Goal: Task Accomplishment & Management: Manage account settings

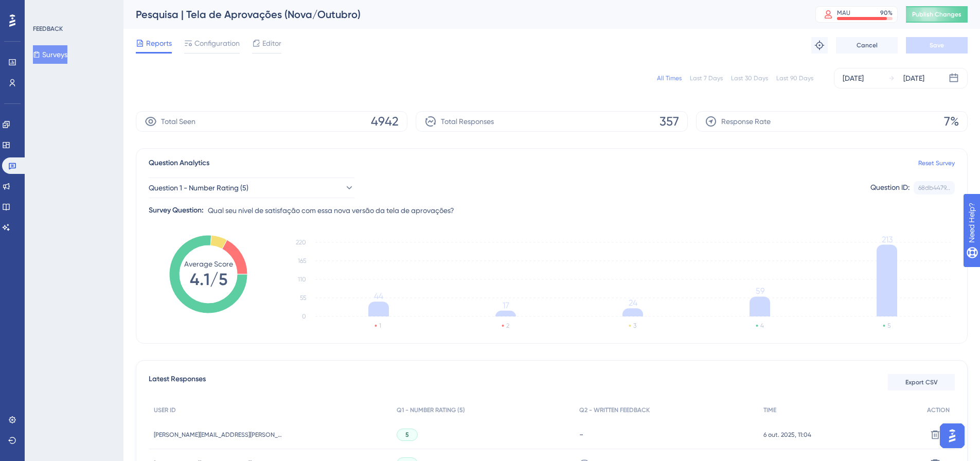
click at [58, 52] on button "Surveys" at bounding box center [50, 54] width 34 height 19
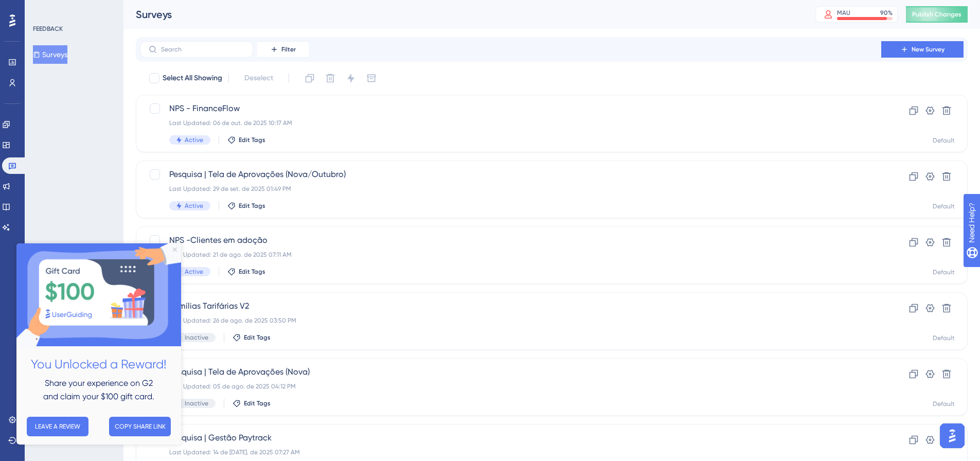
click at [174, 249] on icon "Close Preview" at bounding box center [175, 249] width 4 height 4
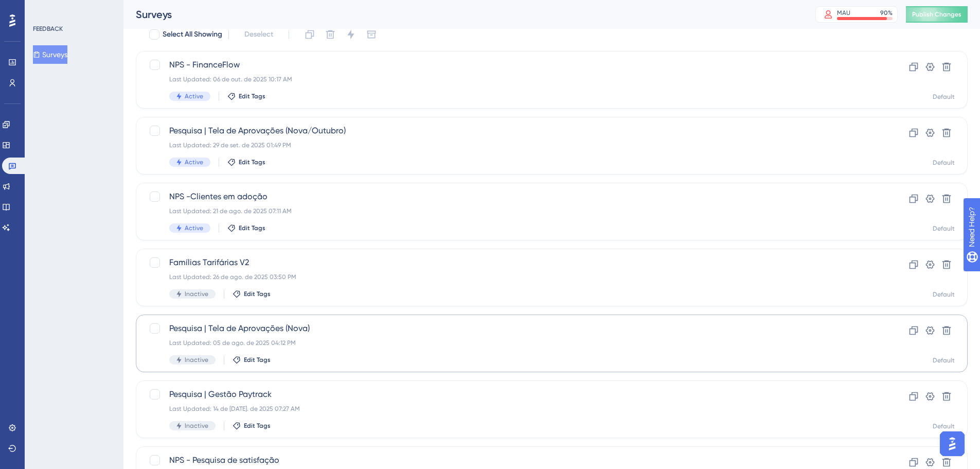
scroll to position [103, 0]
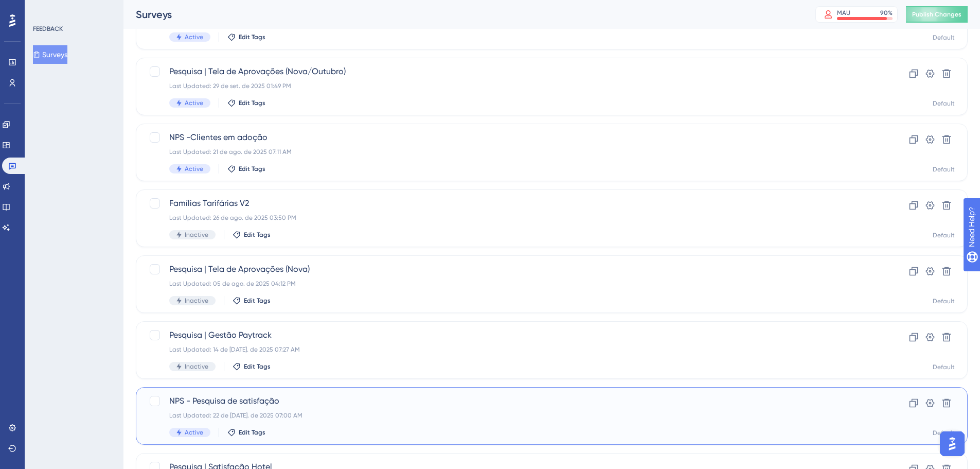
click at [216, 400] on span "NPS - Pesquisa de satisfação" at bounding box center [510, 401] width 683 height 12
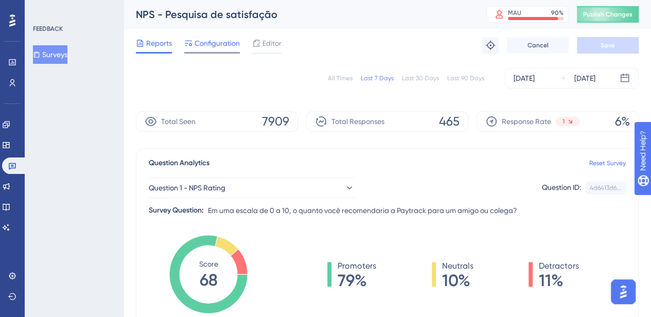
click at [215, 41] on span "Configuration" at bounding box center [216, 43] width 45 height 12
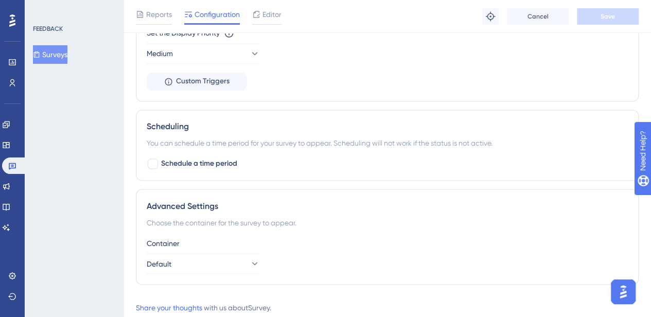
scroll to position [790, 0]
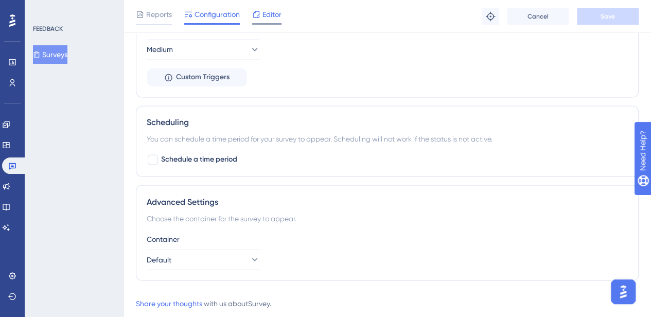
click at [254, 9] on div at bounding box center [256, 14] width 8 height 12
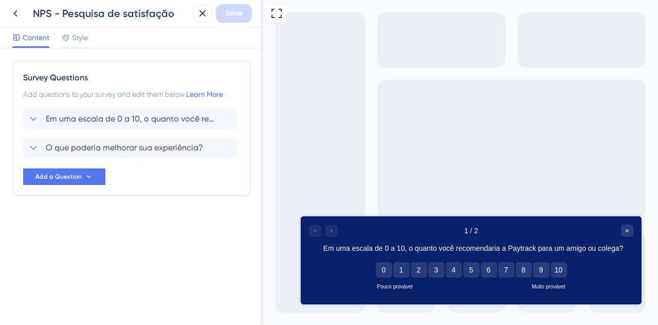
click at [332, 225] on div at bounding box center [323, 230] width 29 height 12
click at [475, 272] on button "5" at bounding box center [471, 269] width 16 height 15
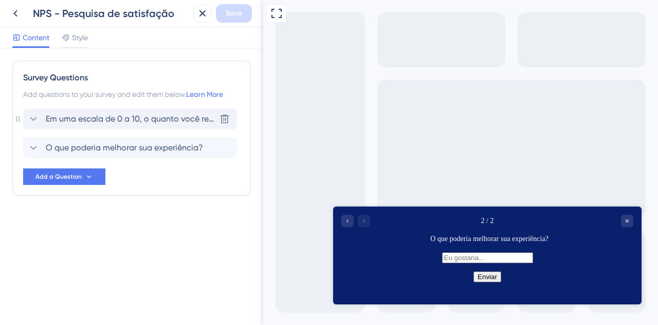
click at [36, 119] on icon at bounding box center [33, 119] width 12 height 12
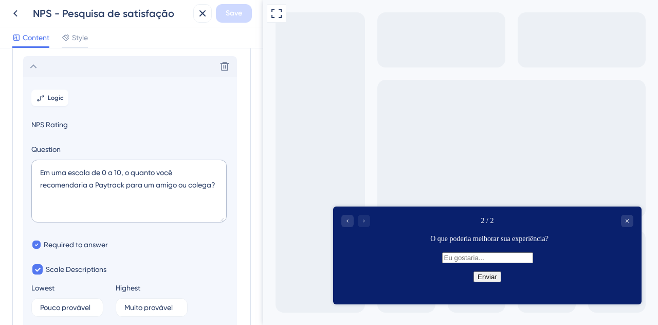
scroll to position [60, 0]
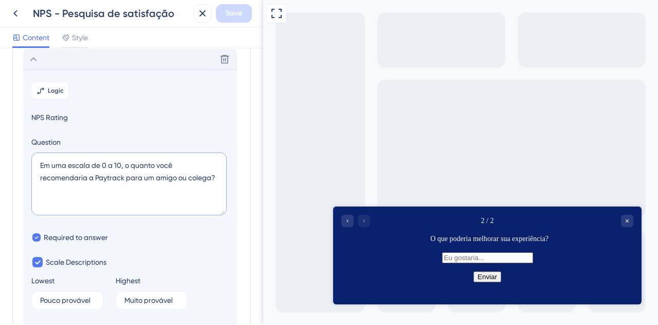
drag, startPoint x: 38, startPoint y: 161, endPoint x: 238, endPoint y: 182, distance: 201.1
click at [238, 182] on div "Survey Questions Add questions to your survey and edit them below. Learn More D…" at bounding box center [131, 217] width 239 height 432
click at [343, 219] on div "Go to Question 1" at bounding box center [348, 220] width 12 height 12
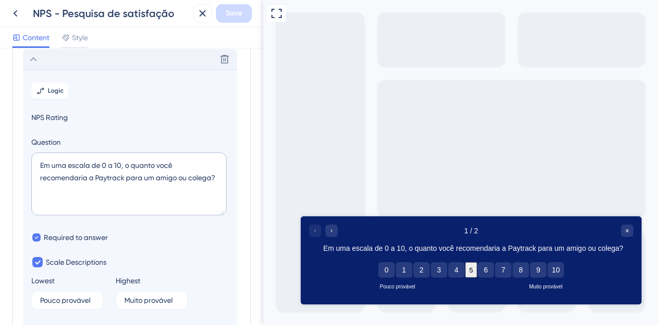
click at [34, 53] on icon at bounding box center [33, 59] width 12 height 12
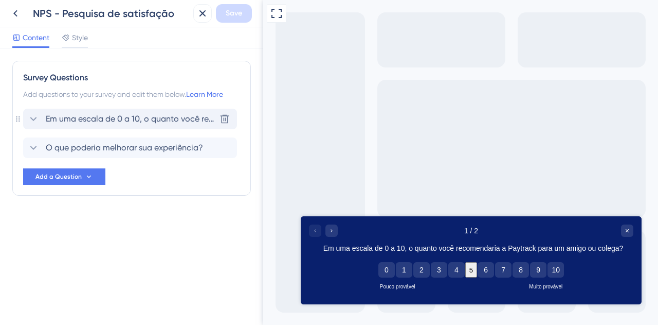
scroll to position [0, 0]
click at [39, 151] on div "O que poderia melhorar sua experiência?" at bounding box center [115, 147] width 176 height 12
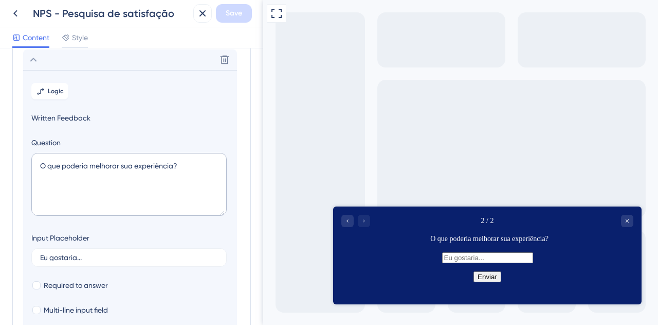
scroll to position [88, 0]
click at [122, 173] on textarea "O que poderia melhorar sua experiência?" at bounding box center [128, 183] width 195 height 63
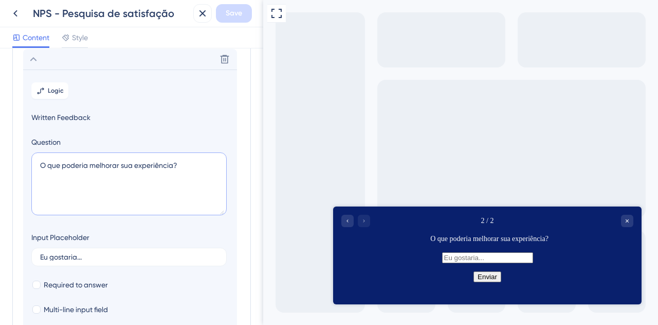
scroll to position [227, 0]
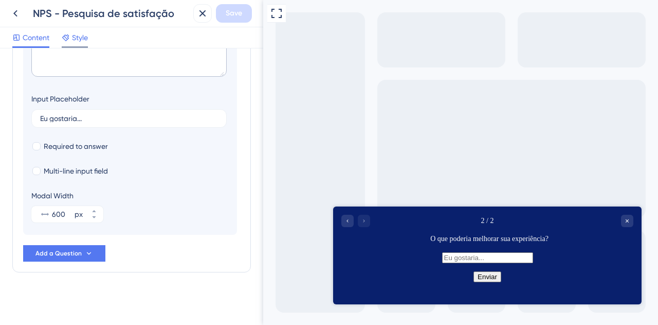
click at [75, 33] on span "Style" at bounding box center [80, 37] width 16 height 12
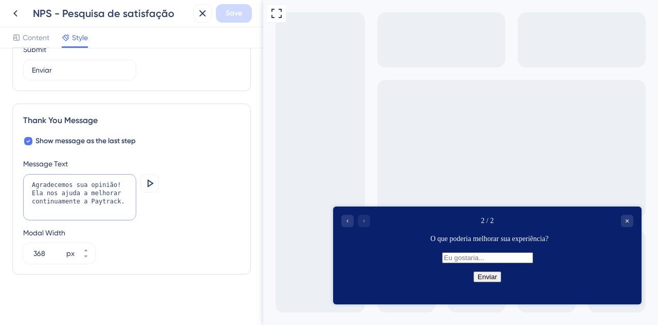
click at [115, 192] on textarea "Agradecemos sua opinião! Ela nos ajuda a melhorar continuamente a Paytrack." at bounding box center [79, 197] width 113 height 46
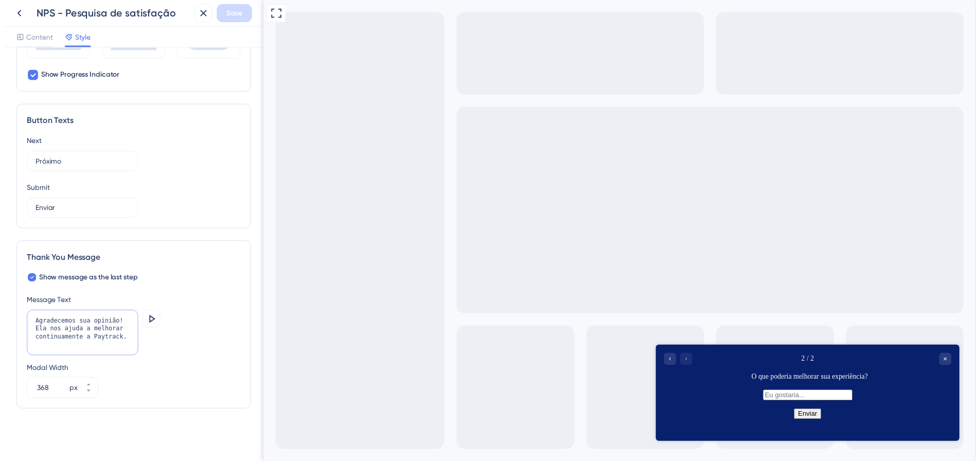
scroll to position [562, 0]
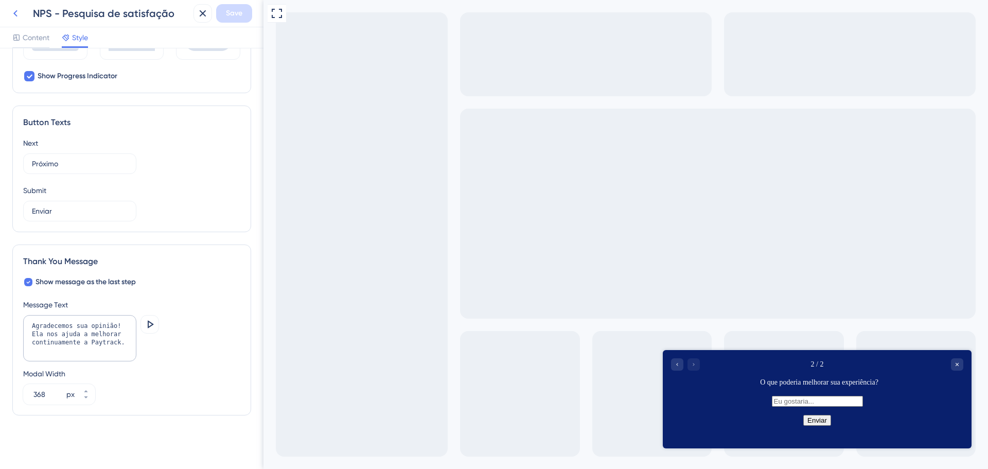
click at [17, 20] on button at bounding box center [15, 13] width 19 height 19
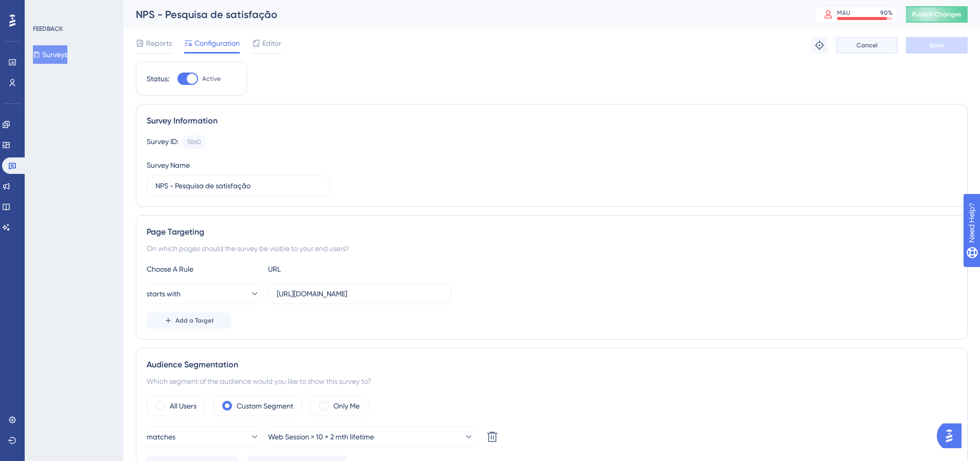
click at [867, 47] on span "Cancel" at bounding box center [866, 45] width 21 height 8
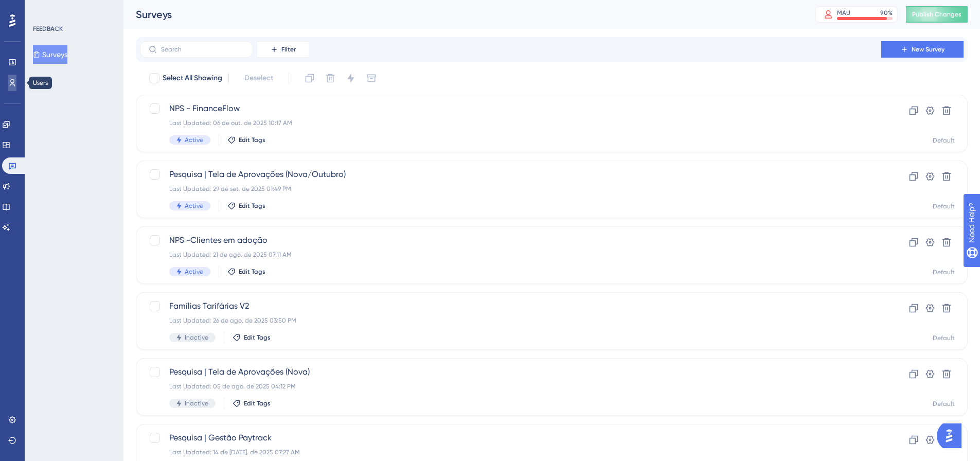
drag, startPoint x: 15, startPoint y: 83, endPoint x: 31, endPoint y: 277, distance: 194.1
click at [15, 83] on icon at bounding box center [12, 83] width 8 height 8
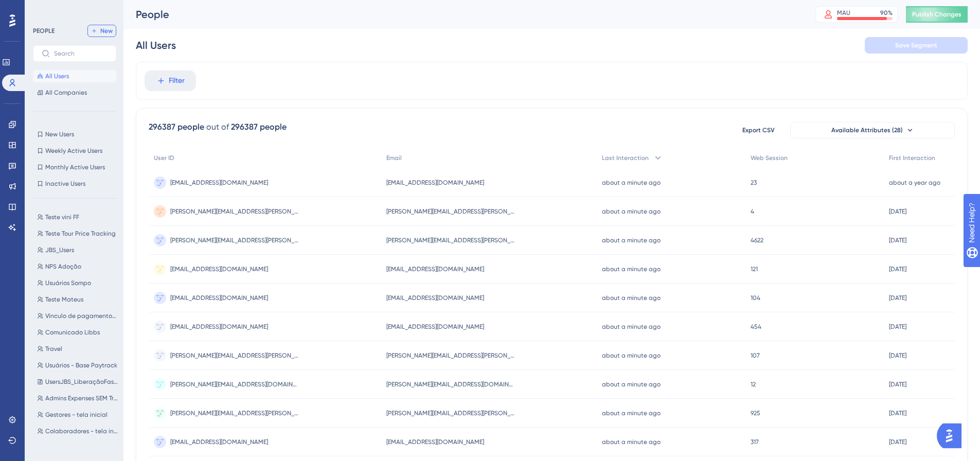
click at [94, 31] on icon at bounding box center [95, 31] width 4 height 4
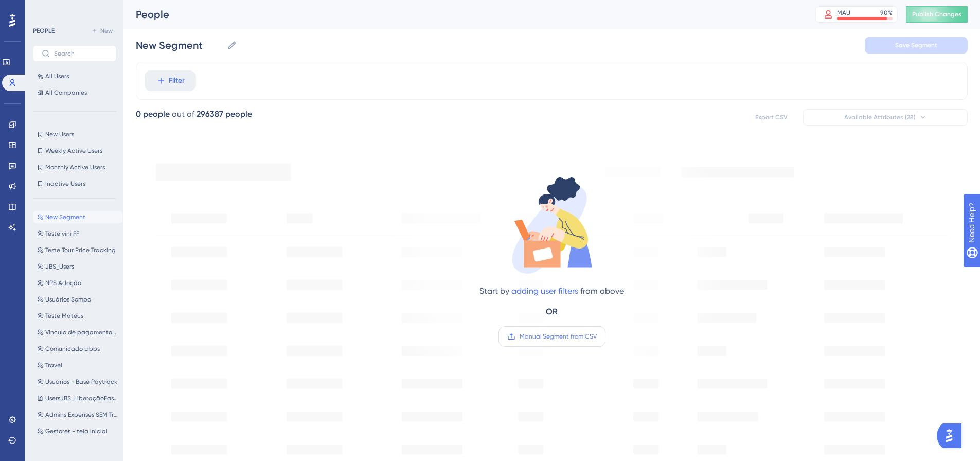
click at [555, 345] on label "Manual Segment from CSV" at bounding box center [551, 336] width 107 height 21
click at [597, 336] on input "Manual Segment from CSV" at bounding box center [597, 336] width 0 height 0
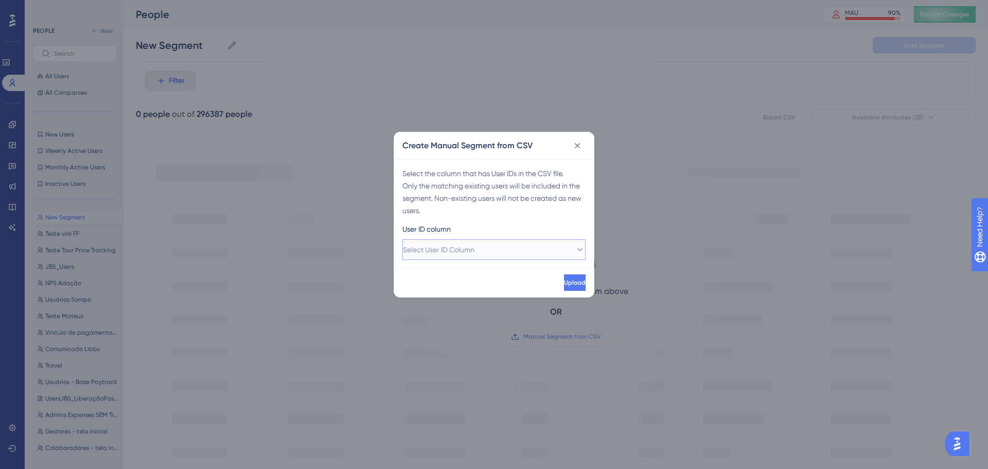
click at [474, 252] on span "Select User ID Column" at bounding box center [438, 249] width 71 height 12
click at [459, 285] on div "A - usuario A - usuario" at bounding box center [493, 281] width 153 height 21
click at [562, 288] on button "Upload" at bounding box center [574, 282] width 24 height 16
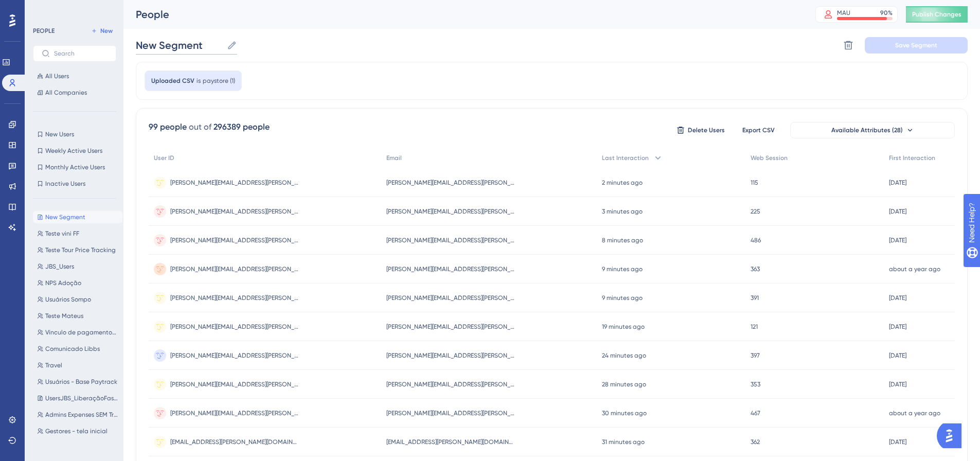
click at [194, 45] on input "New Segment" at bounding box center [179, 45] width 87 height 14
type input "Usuários FinanceFlow (out./25)"
click at [939, 40] on button "Save Segment" at bounding box center [916, 45] width 103 height 16
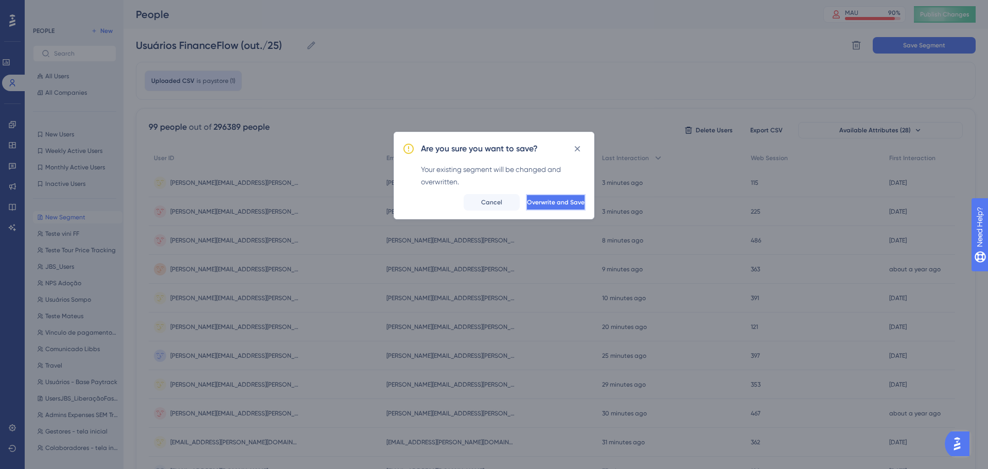
click at [542, 205] on span "Overwrite and Save" at bounding box center [556, 202] width 58 height 8
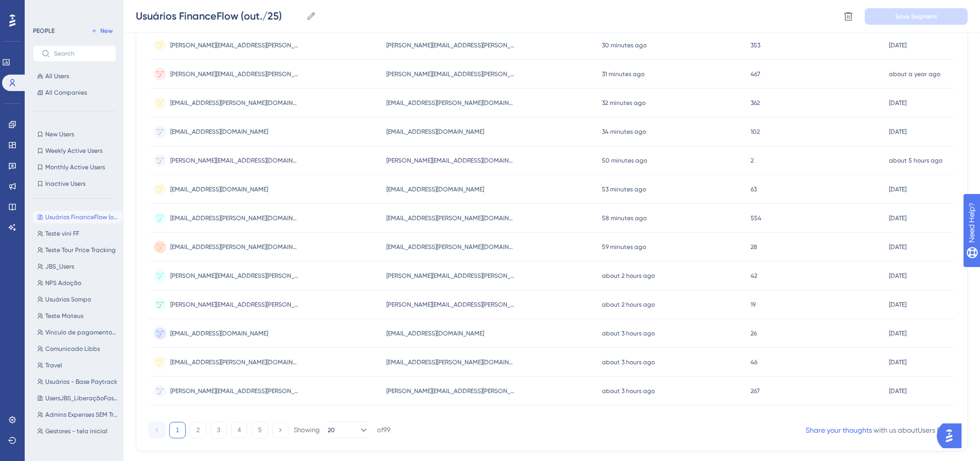
scroll to position [360, 0]
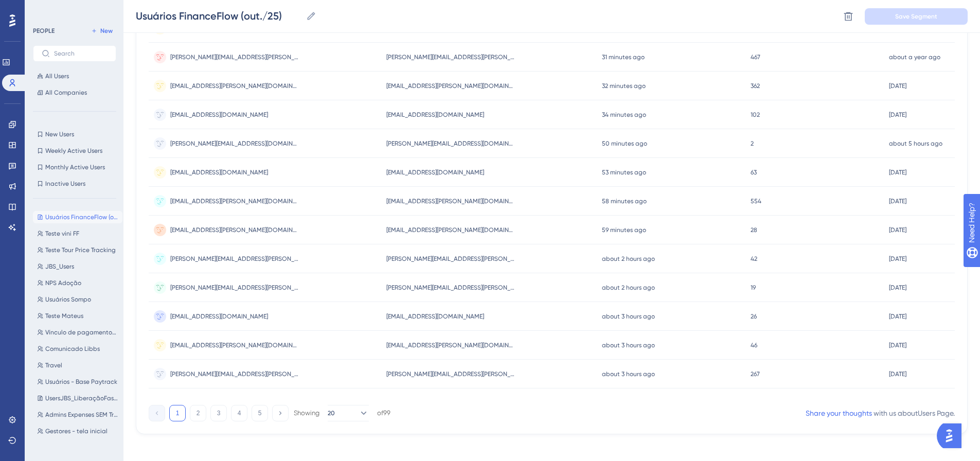
drag, startPoint x: 200, startPoint y: 415, endPoint x: 959, endPoint y: 343, distance: 762.6
click at [200, 415] on button "2" at bounding box center [198, 413] width 16 height 16
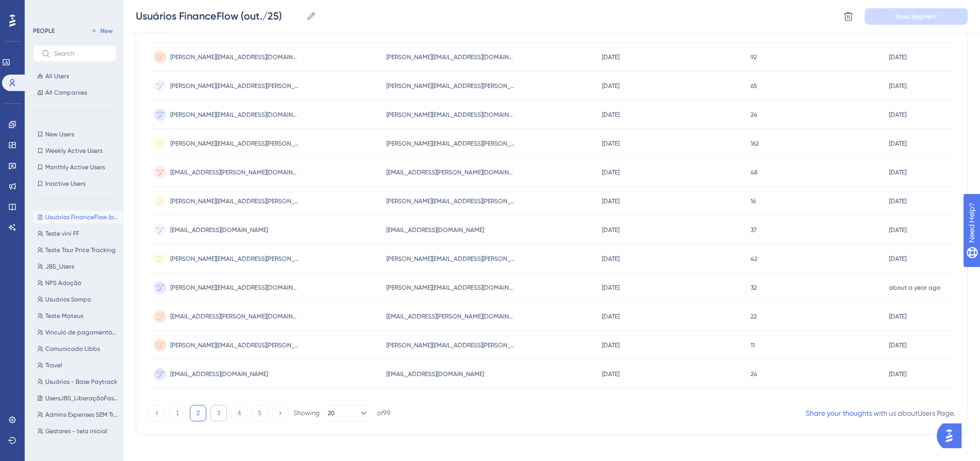
click at [218, 413] on button "3" at bounding box center [218, 413] width 16 height 16
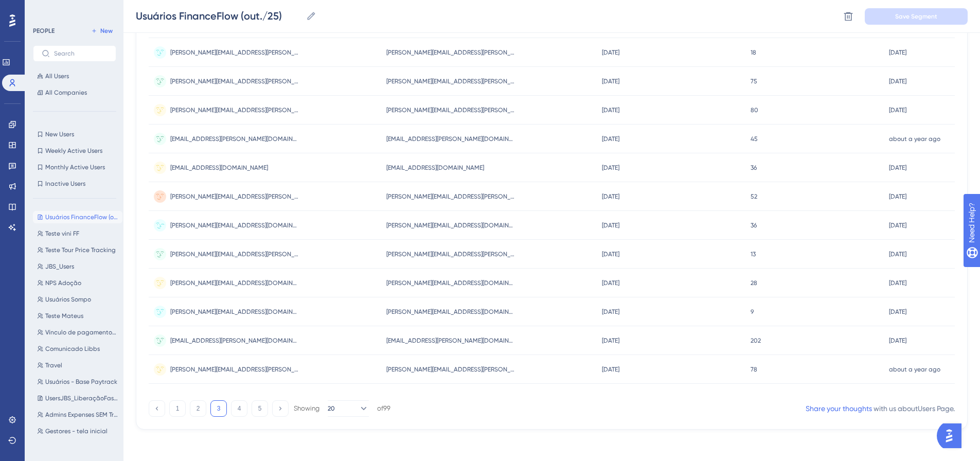
scroll to position [366, 0]
click at [245, 410] on button "4" at bounding box center [239, 407] width 16 height 16
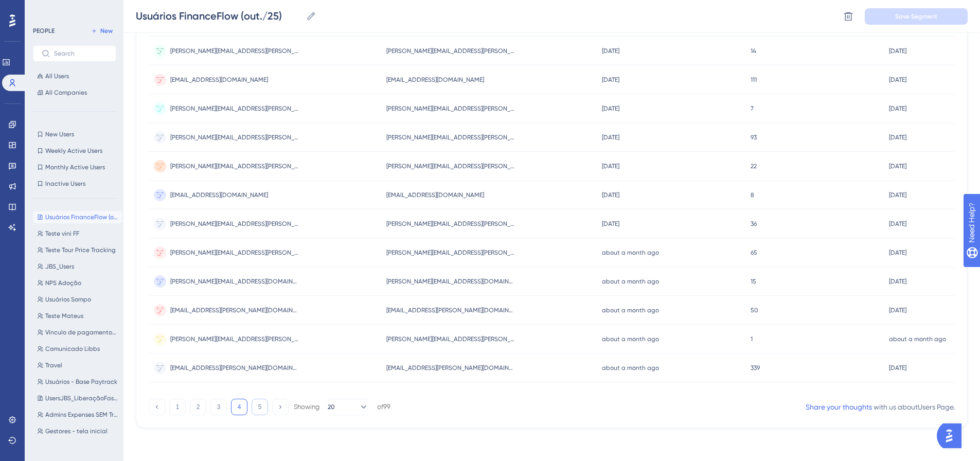
click at [263, 407] on button "5" at bounding box center [260, 407] width 16 height 16
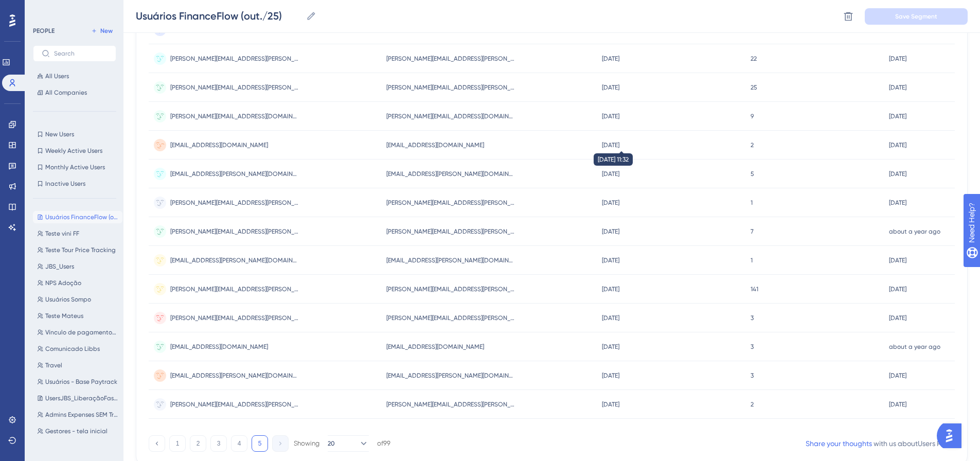
scroll to position [337, 0]
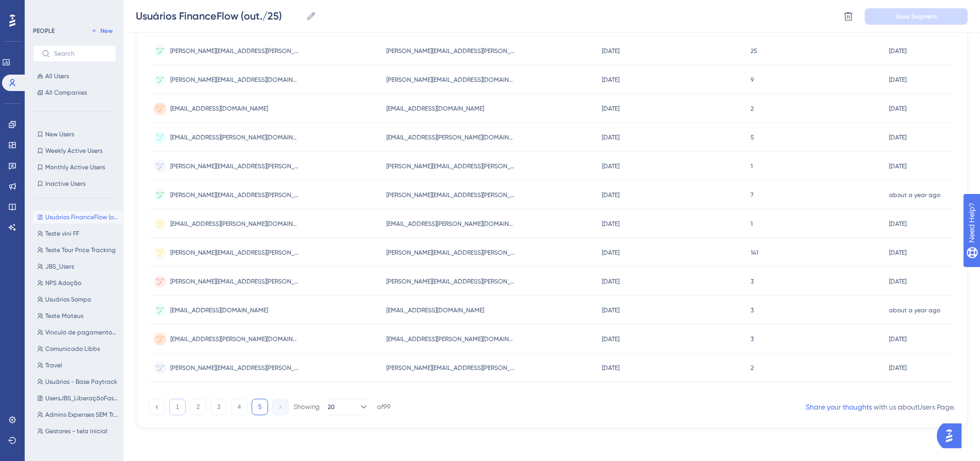
click at [172, 402] on button "1" at bounding box center [177, 407] width 16 height 16
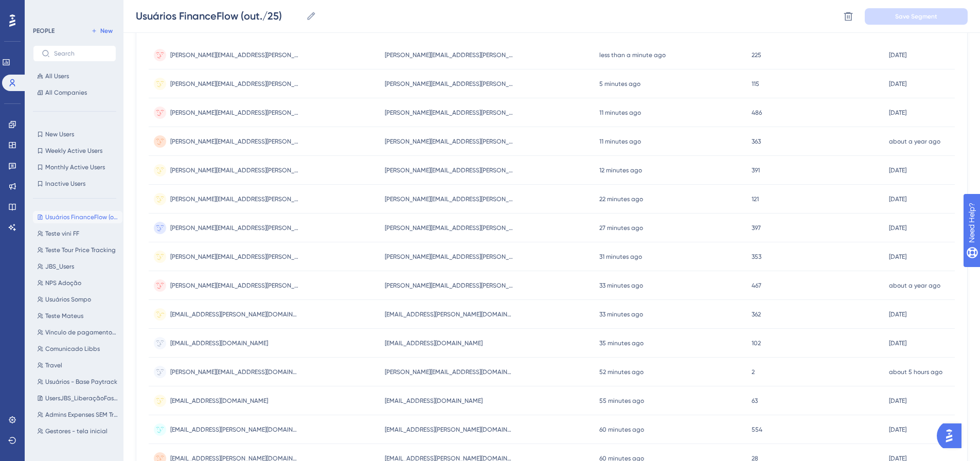
scroll to position [0, 0]
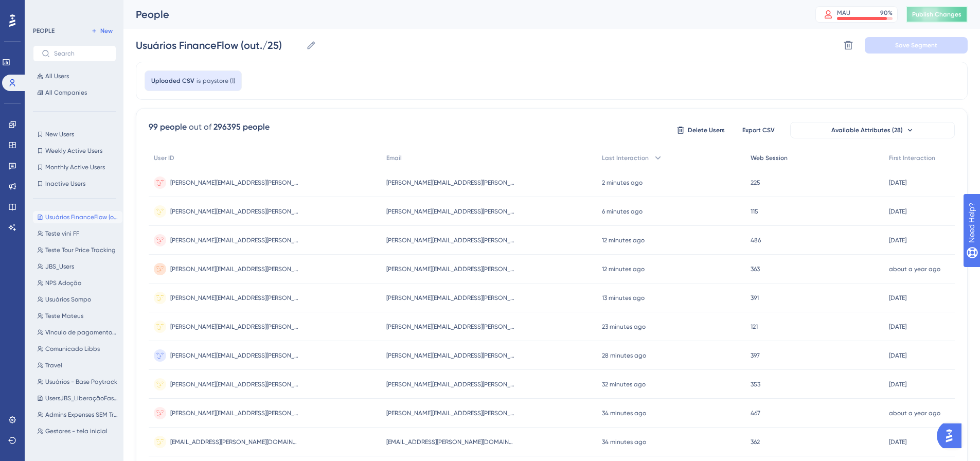
drag, startPoint x: 952, startPoint y: 20, endPoint x: 815, endPoint y: 165, distance: 199.4
click at [952, 20] on button "Publish Changes" at bounding box center [937, 14] width 62 height 16
click at [14, 162] on icon at bounding box center [12, 166] width 8 height 8
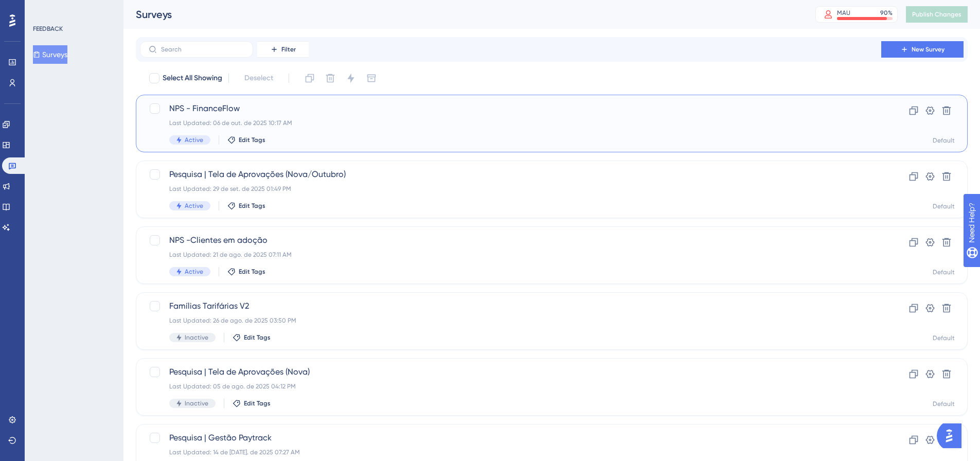
click at [189, 108] on span "NPS - FinanceFlow" at bounding box center [510, 108] width 683 height 12
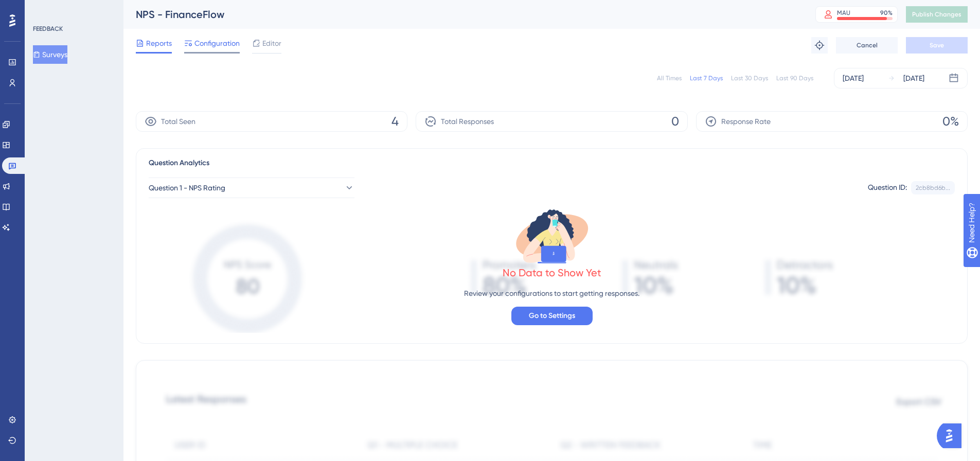
click at [197, 50] on div "Configuration" at bounding box center [212, 45] width 56 height 16
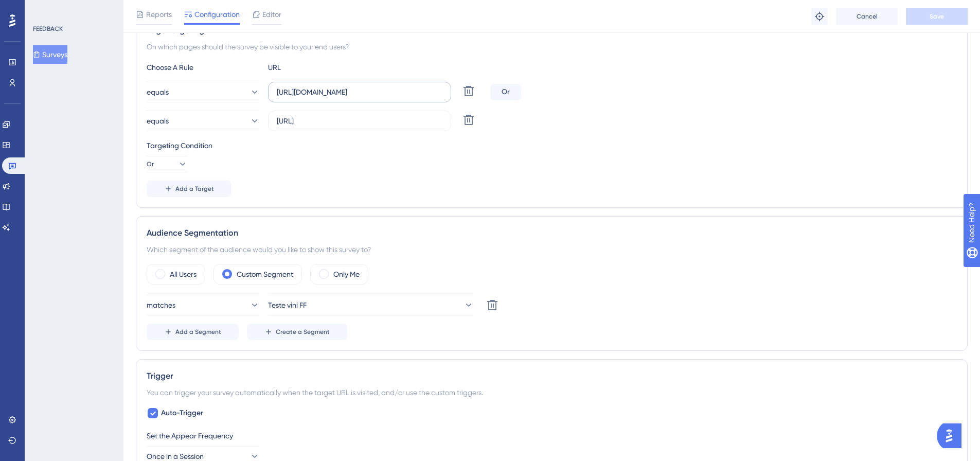
scroll to position [257, 0]
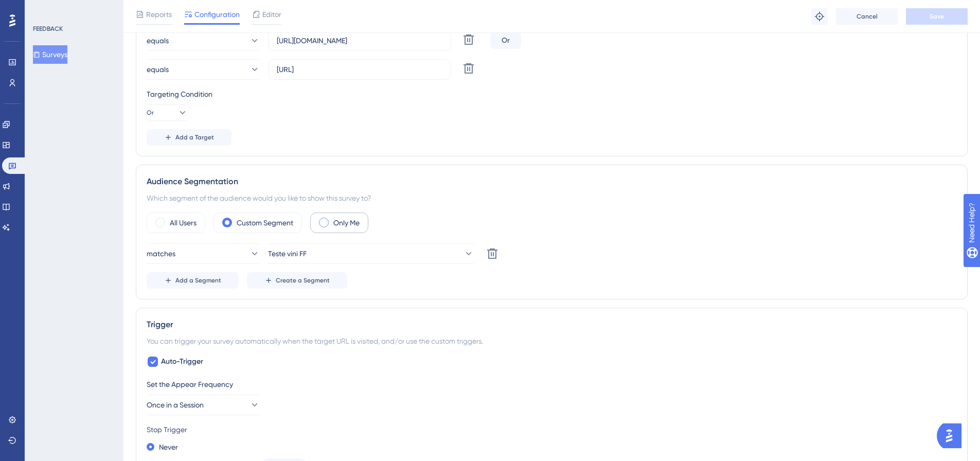
click at [321, 223] on span at bounding box center [324, 223] width 10 height 10
click at [332, 219] on input "radio" at bounding box center [332, 219] width 0 height 0
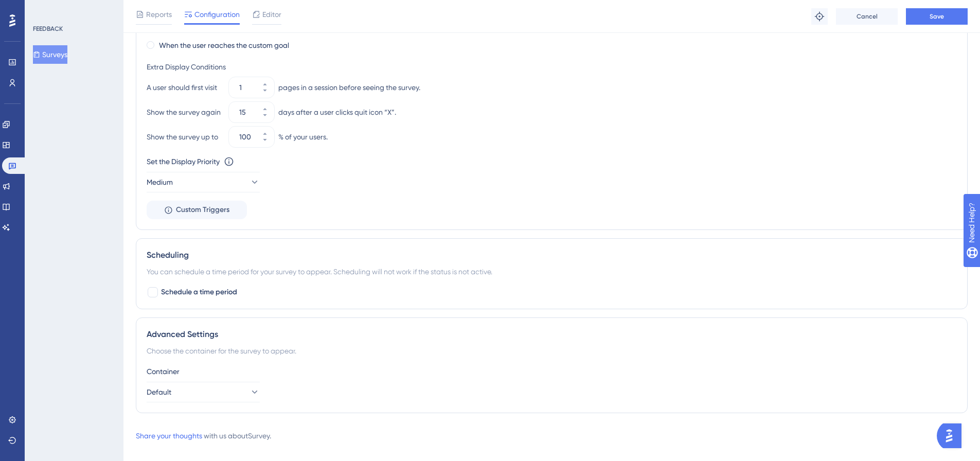
scroll to position [708, 0]
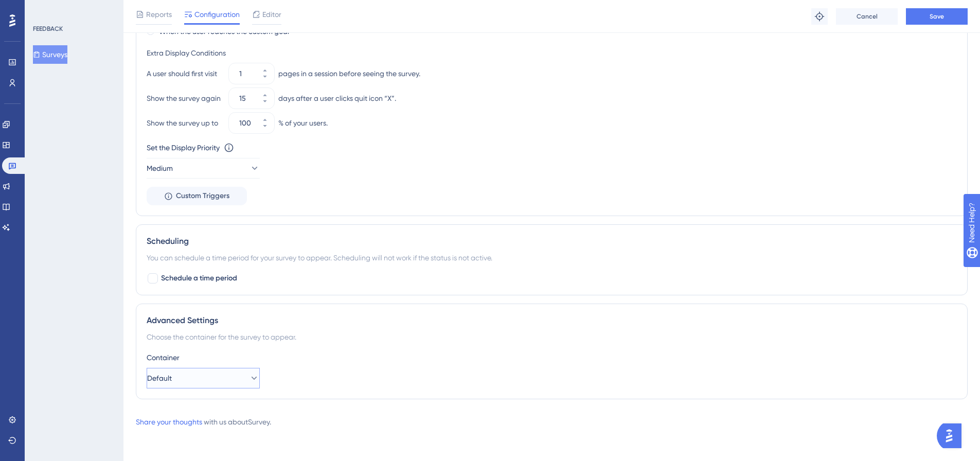
click at [199, 377] on button "Default" at bounding box center [203, 378] width 113 height 21
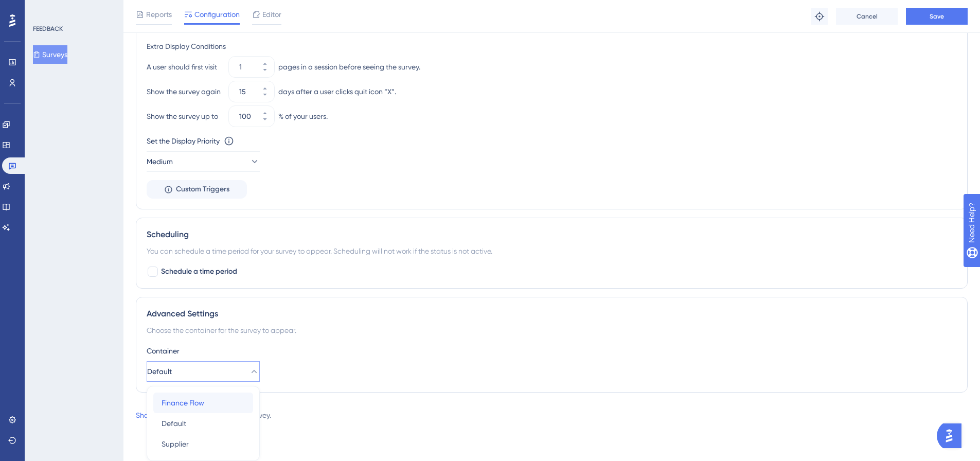
click at [188, 402] on span "Finance Flow" at bounding box center [183, 403] width 43 height 12
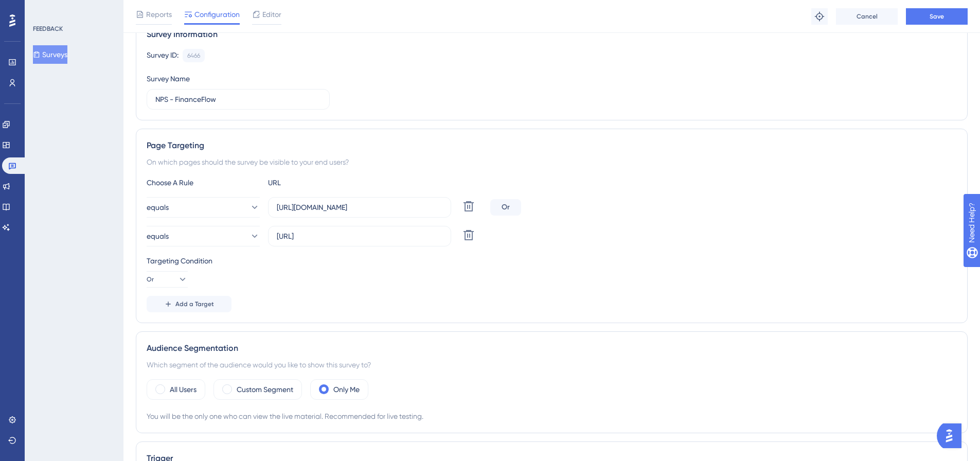
scroll to position [0, 0]
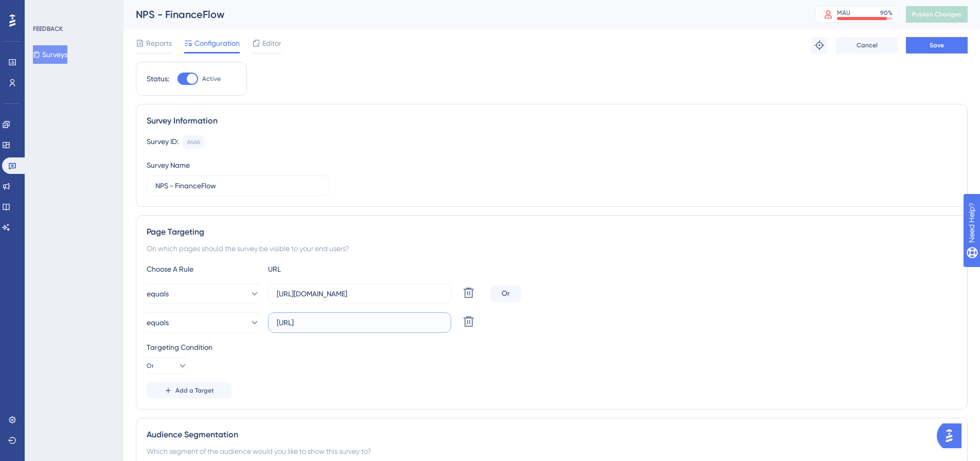
click at [421, 321] on input "[URL]" at bounding box center [360, 322] width 166 height 11
click at [461, 166] on div "Survey ID: 6466 Copy Survey Name NPS - FinanceFlow" at bounding box center [552, 165] width 810 height 61
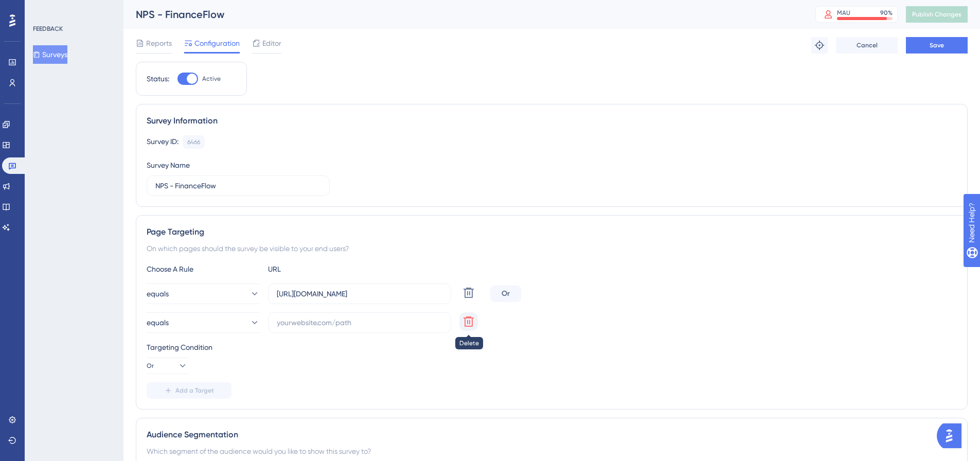
click at [465, 323] on icon at bounding box center [468, 321] width 10 height 10
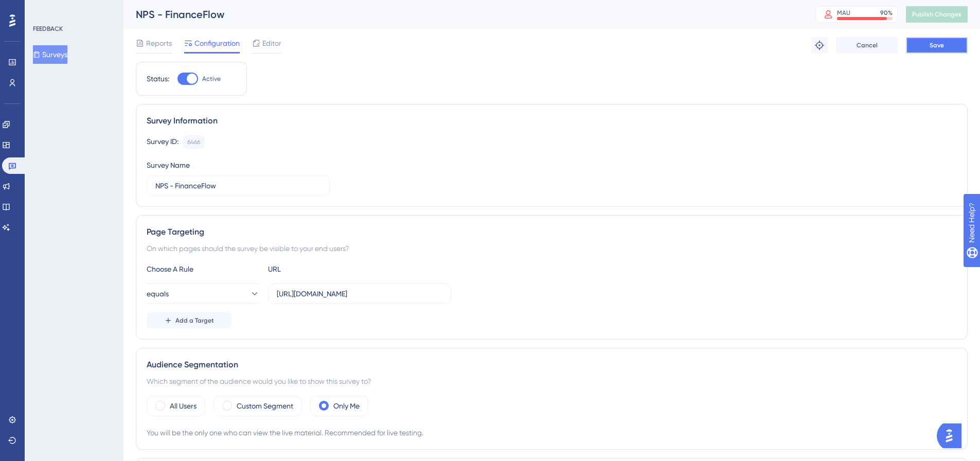
click at [938, 49] on span "Save" at bounding box center [936, 45] width 14 height 8
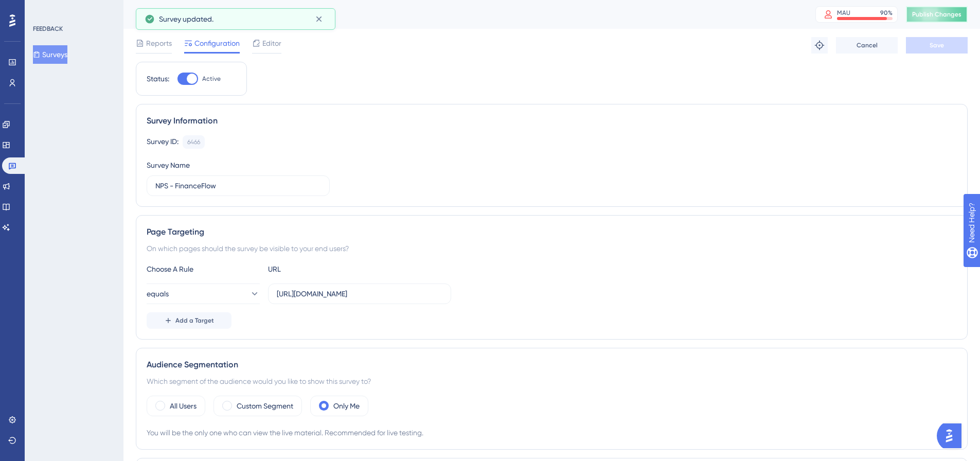
click at [937, 15] on span "Publish Changes" at bounding box center [936, 14] width 49 height 8
click at [424, 297] on input "[URL][DOMAIN_NAME]" at bounding box center [360, 293] width 166 height 11
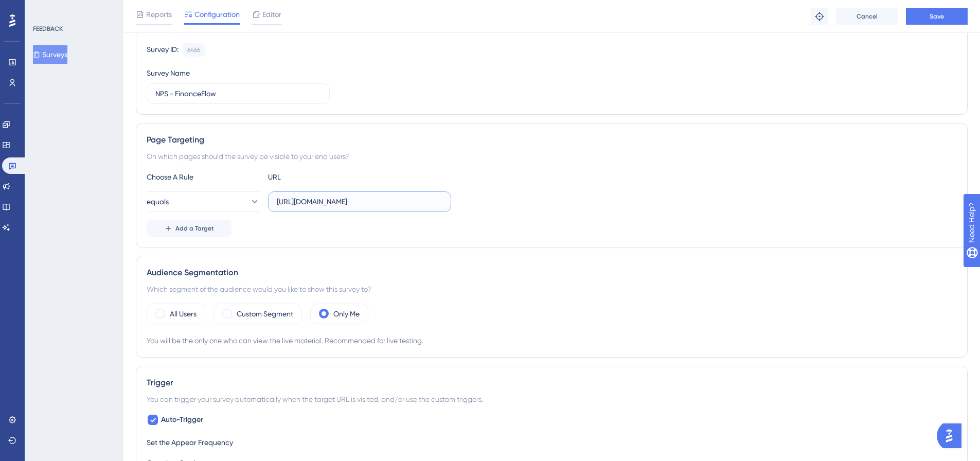
scroll to position [103, 0]
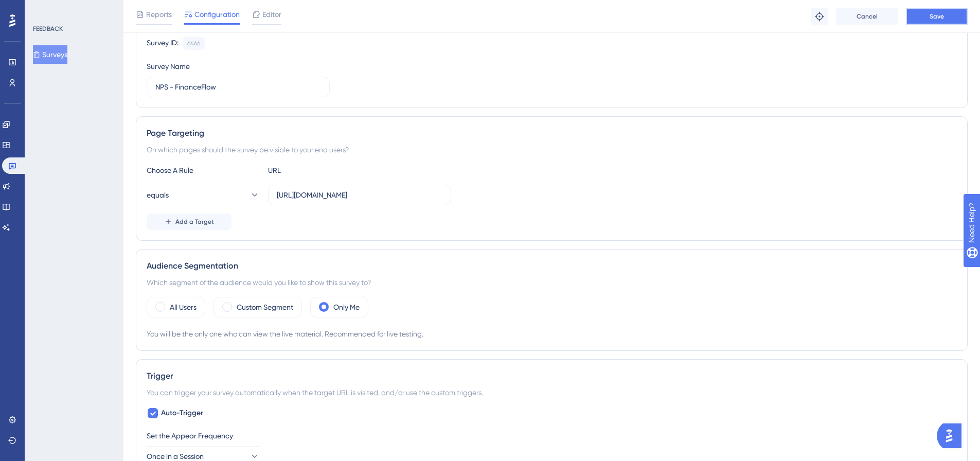
click at [950, 16] on button "Save" at bounding box center [937, 16] width 62 height 16
click at [411, 192] on input "[URL][DOMAIN_NAME]" at bounding box center [360, 194] width 166 height 11
type input "[URL][DOMAIN_NAME]"
click at [928, 18] on button "Save" at bounding box center [937, 16] width 62 height 16
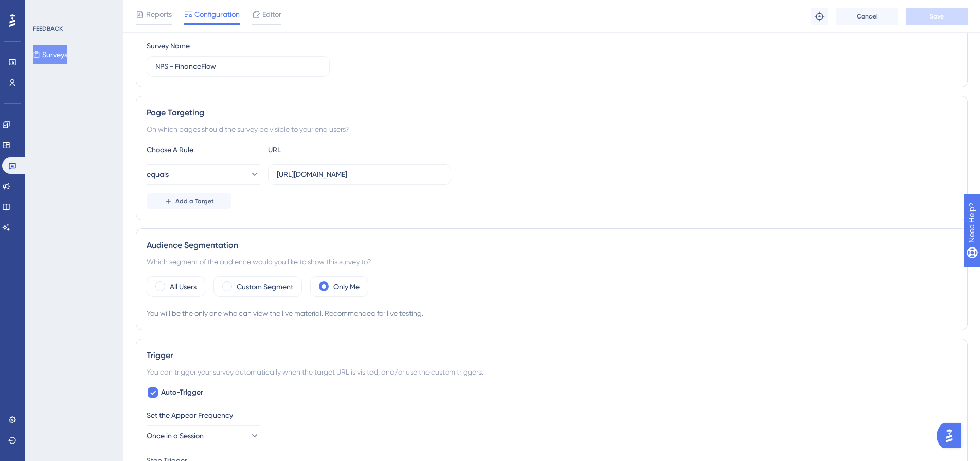
scroll to position [0, 0]
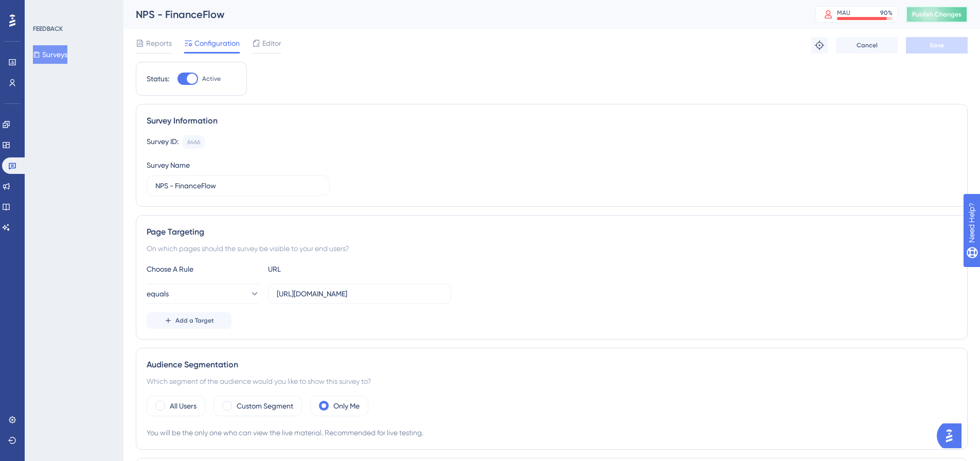
click at [923, 10] on span "Publish Changes" at bounding box center [936, 14] width 49 height 8
click at [260, 46] on icon at bounding box center [256, 43] width 8 height 8
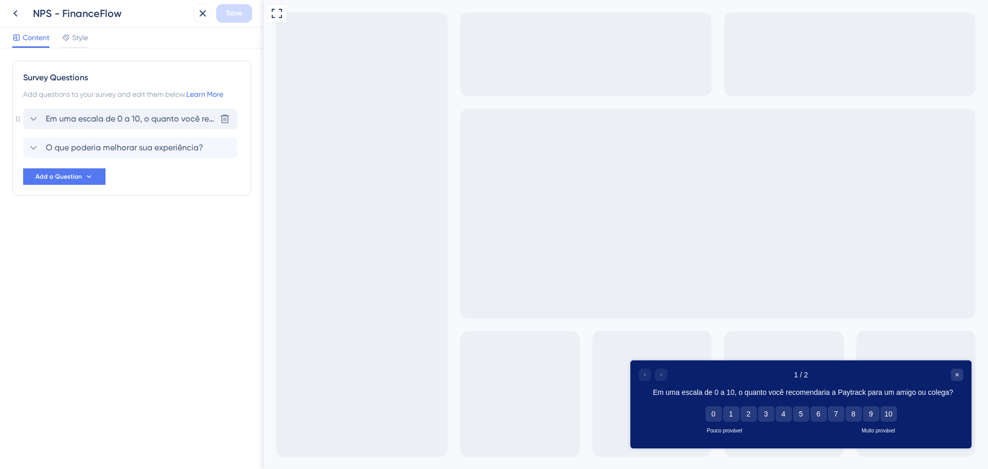
click at [33, 116] on icon at bounding box center [33, 119] width 12 height 12
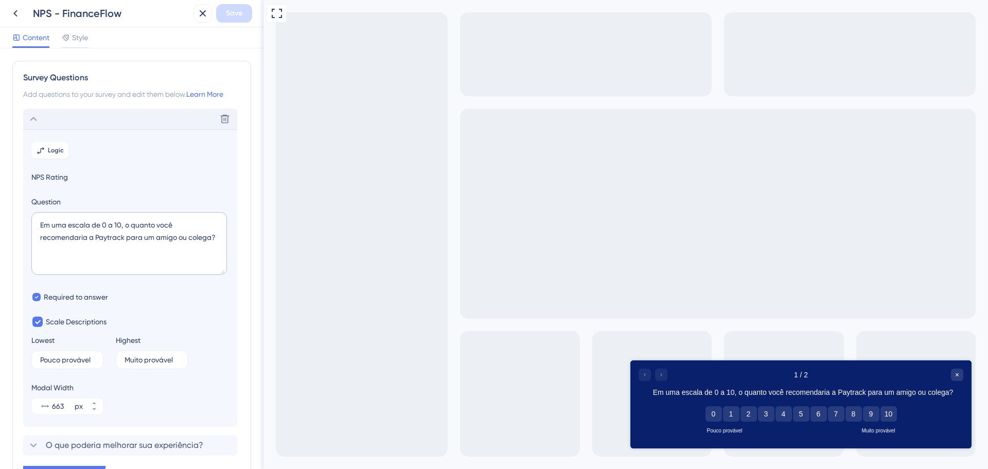
scroll to position [60, 0]
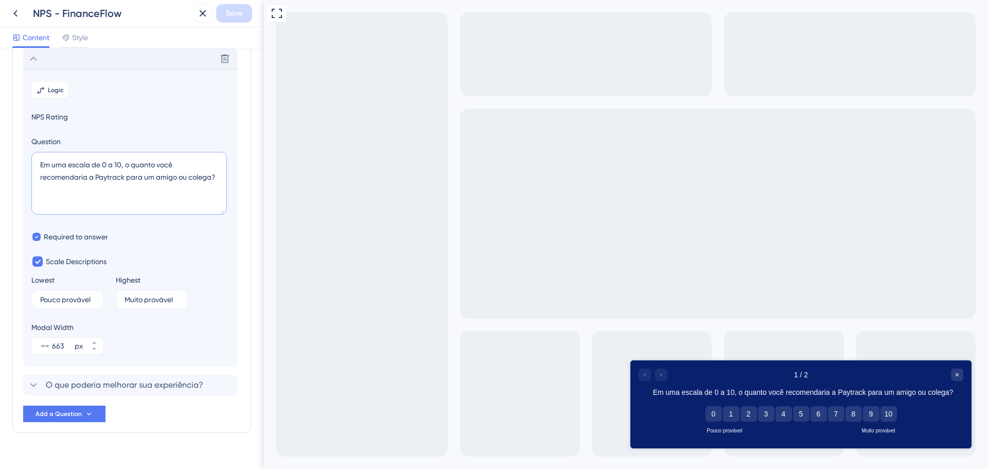
click at [106, 170] on textarea "Em uma escala de 0 a 10, o quanto você recomendaria a Paytrack para um amigo ou…" at bounding box center [128, 183] width 195 height 63
